Goal: Obtain resource: Download file/media

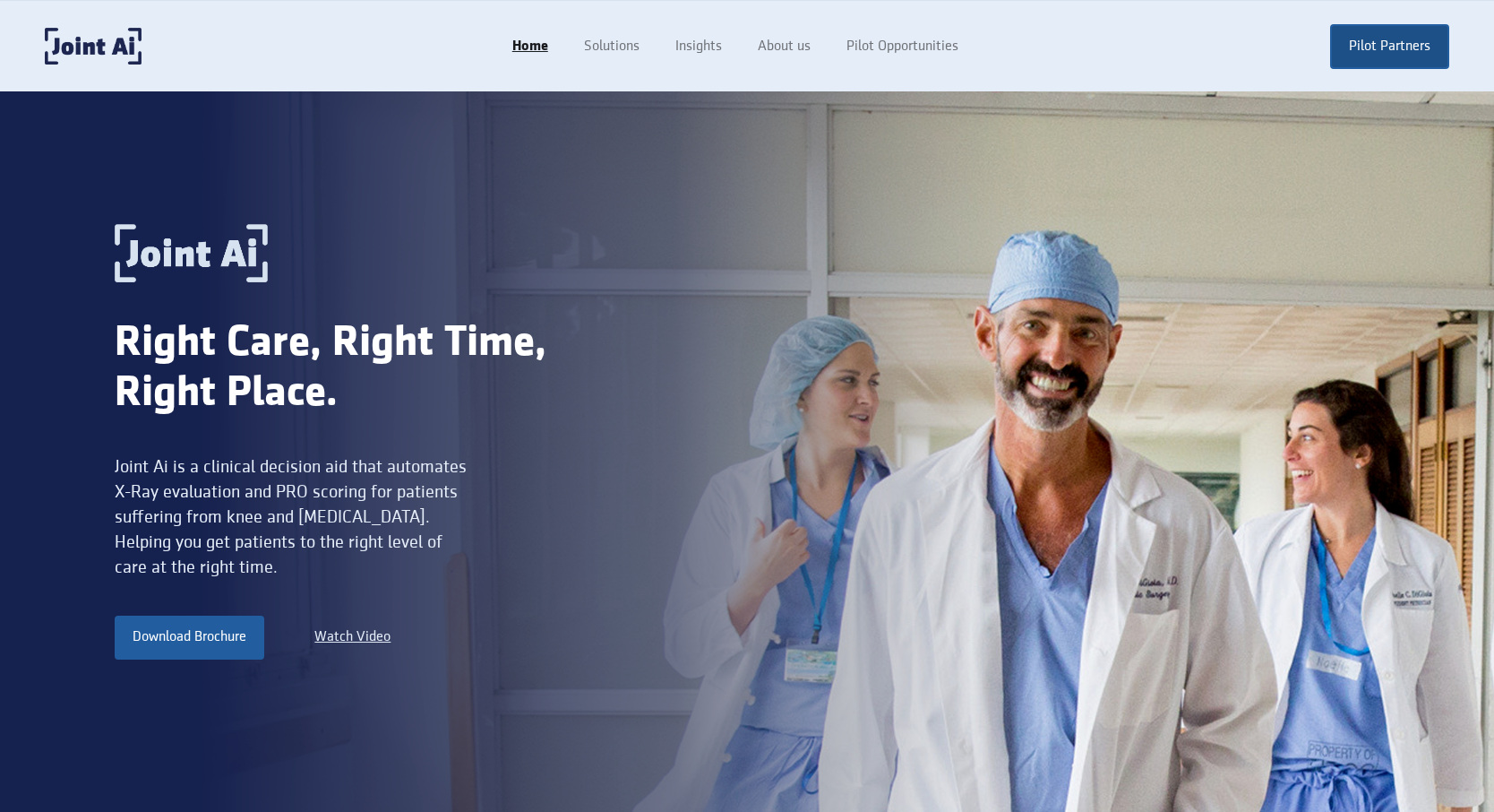
click at [1403, 55] on link "Pilot Partners" at bounding box center [1390, 47] width 119 height 45
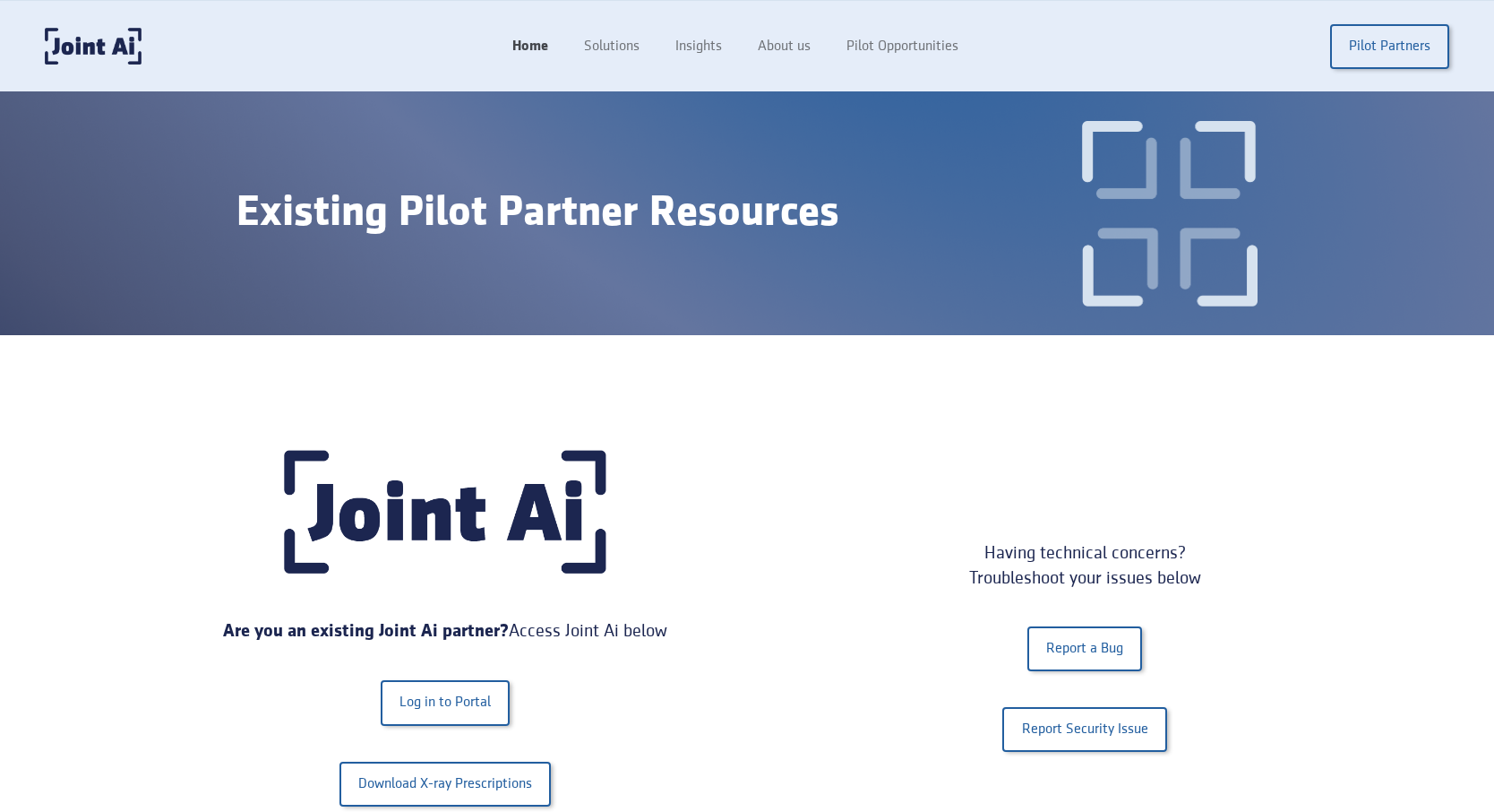
click at [519, 49] on link "Home" at bounding box center [530, 47] width 71 height 34
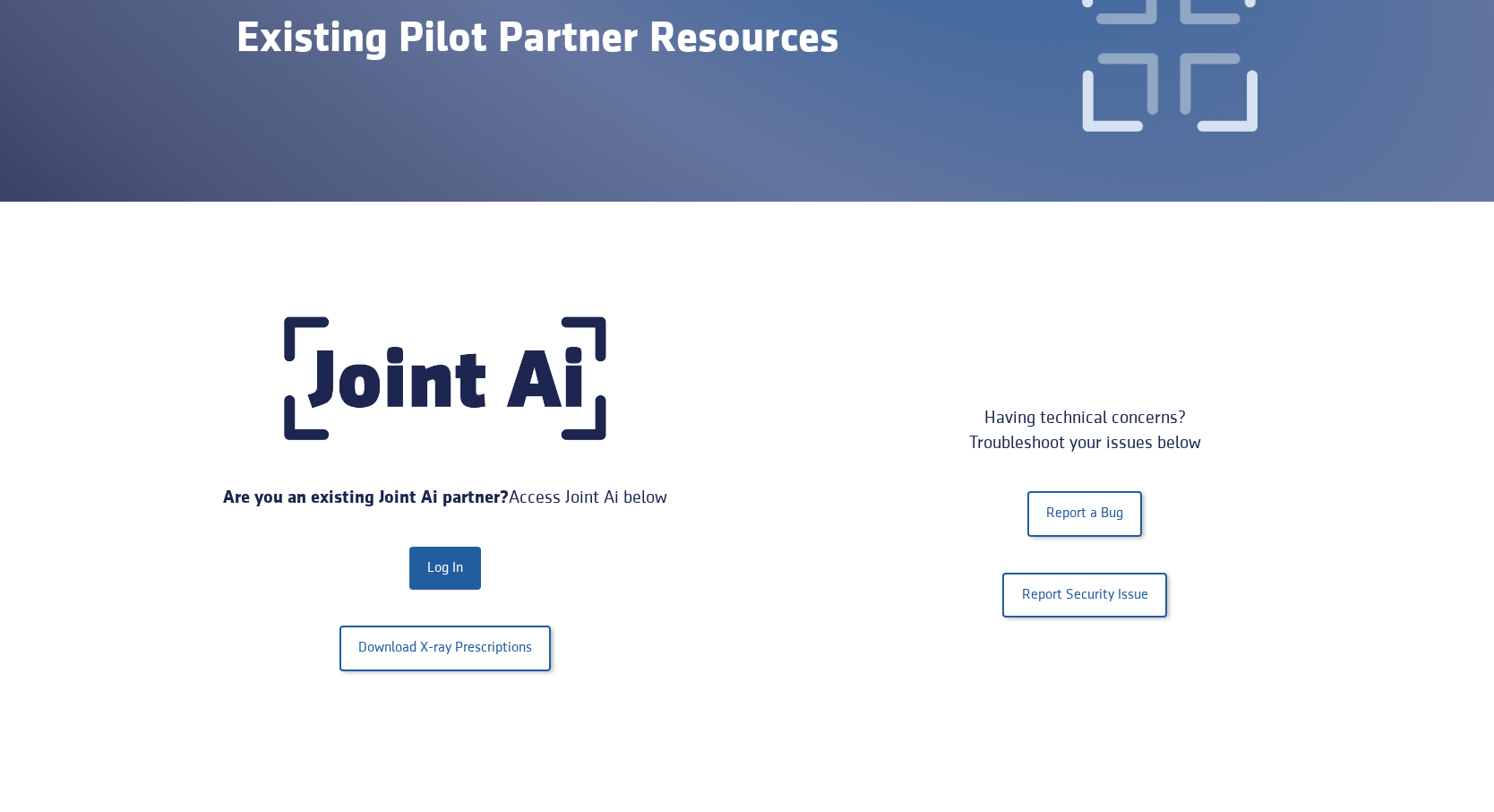
scroll to position [216, 0]
click at [446, 653] on link "Download X-ray Prescriptions" at bounding box center [445, 647] width 211 height 45
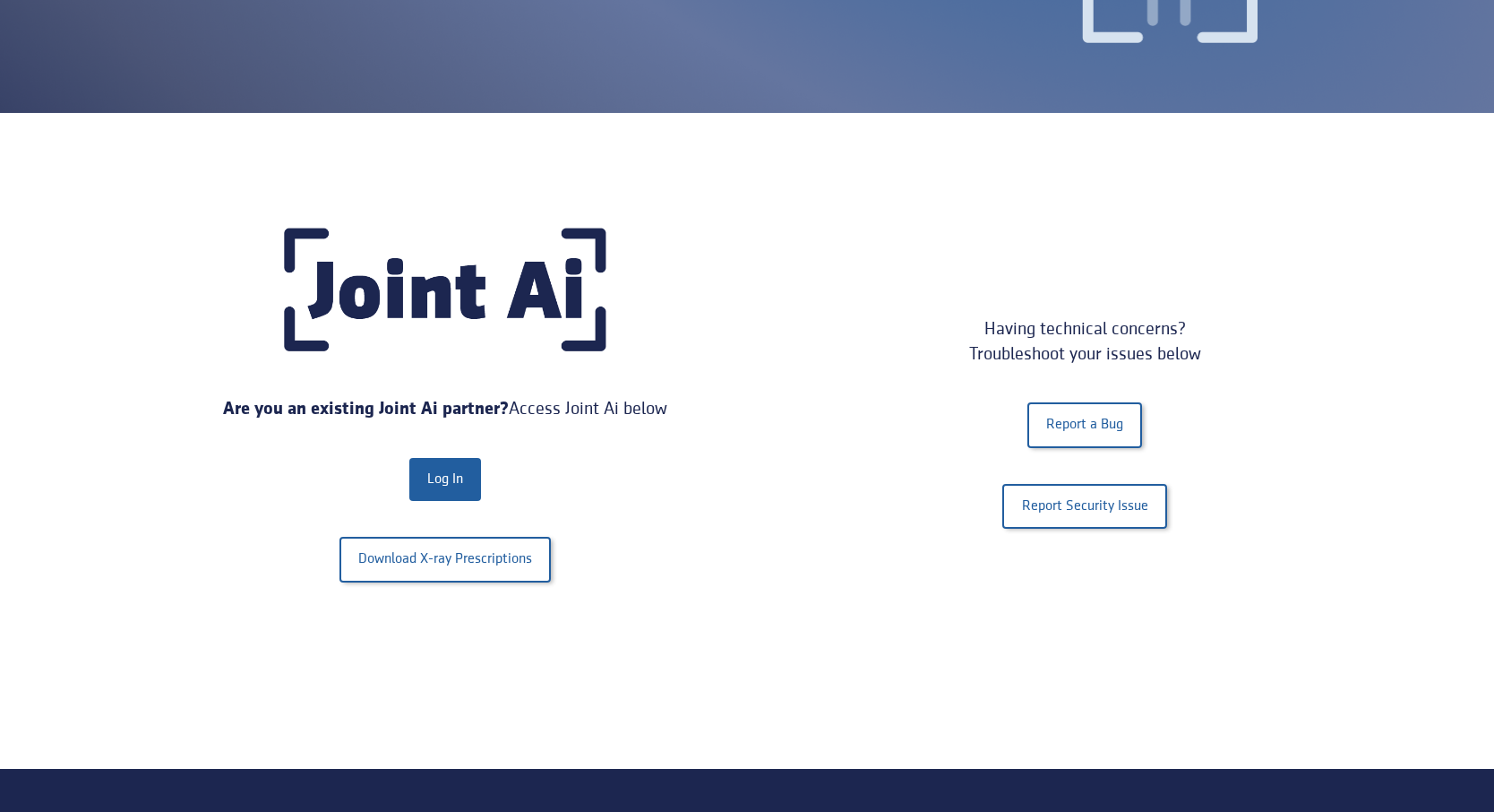
scroll to position [307, 0]
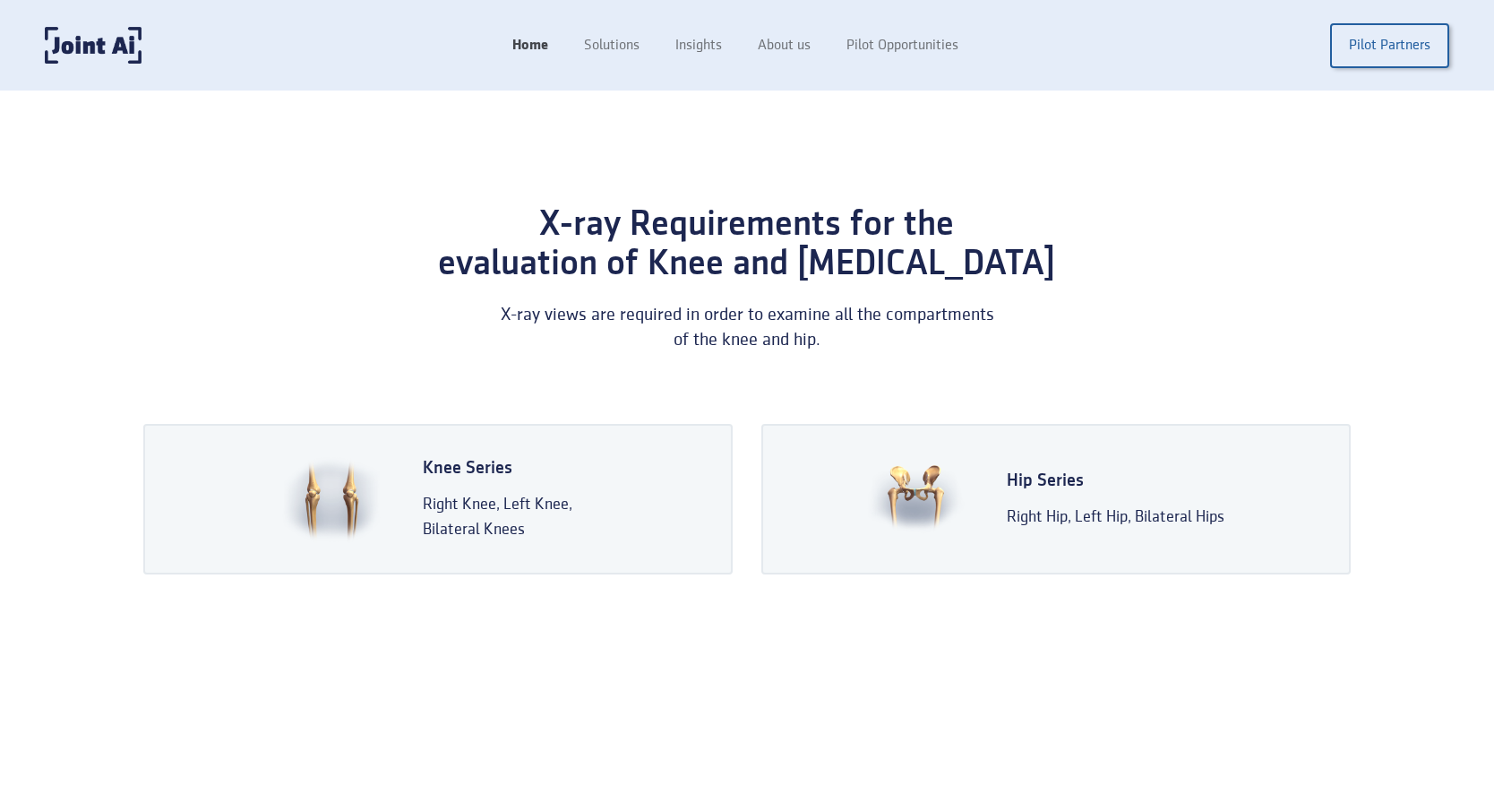
click at [518, 43] on link "Home" at bounding box center [530, 46] width 71 height 34
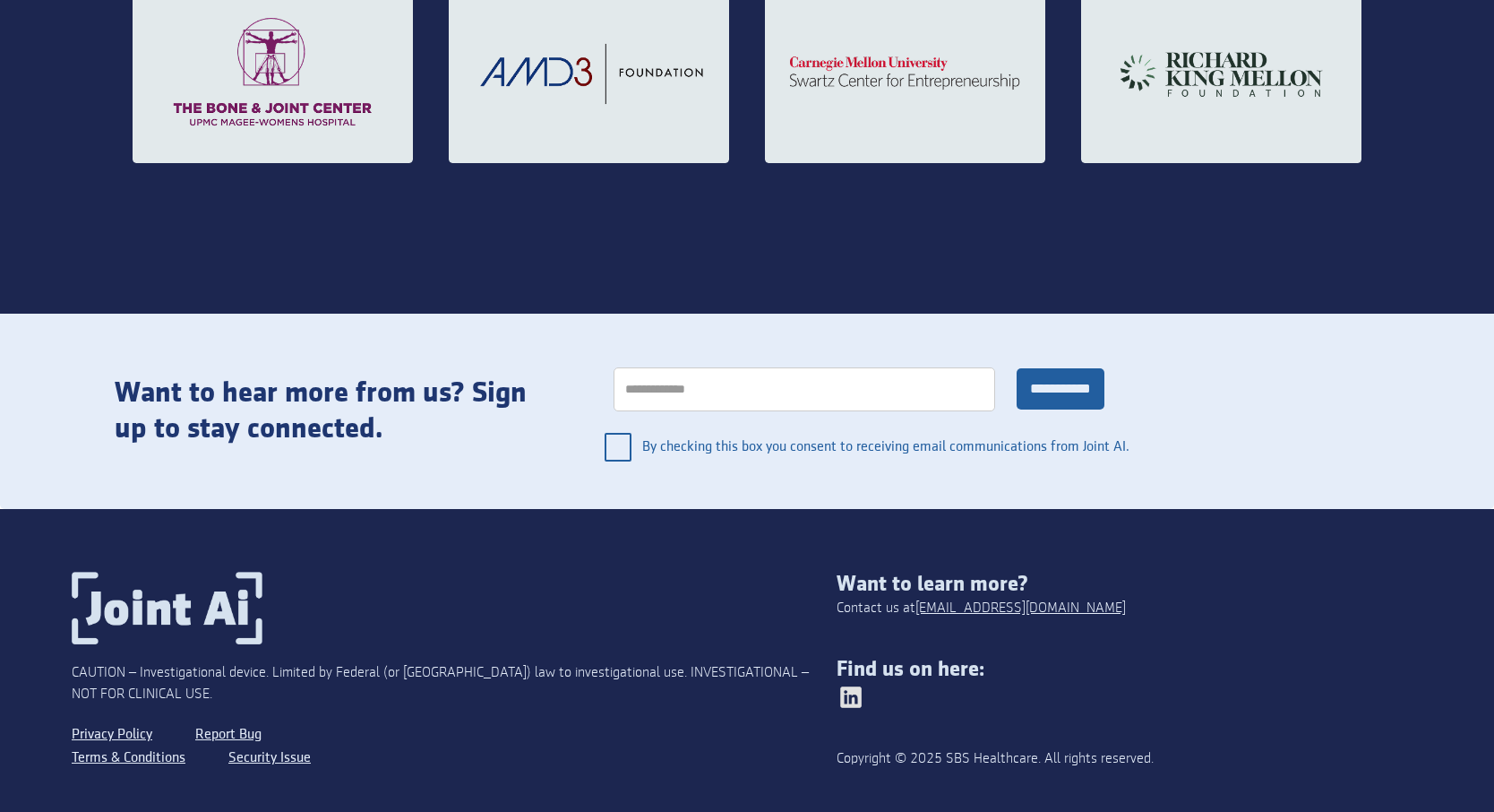
scroll to position [2922, 0]
